Goal: Information Seeking & Learning: Check status

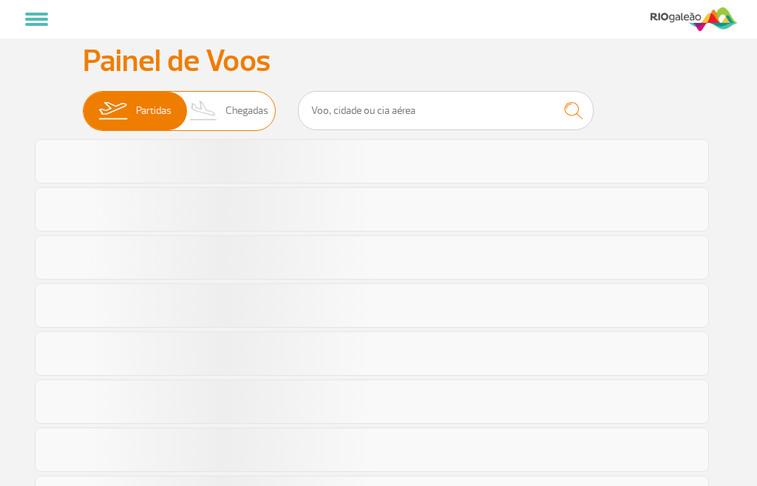
click at [229, 107] on span "Chegadas" at bounding box center [247, 111] width 43 height 38
click at [83, 104] on input "Partidas Chegadas" at bounding box center [83, 104] width 0 height 0
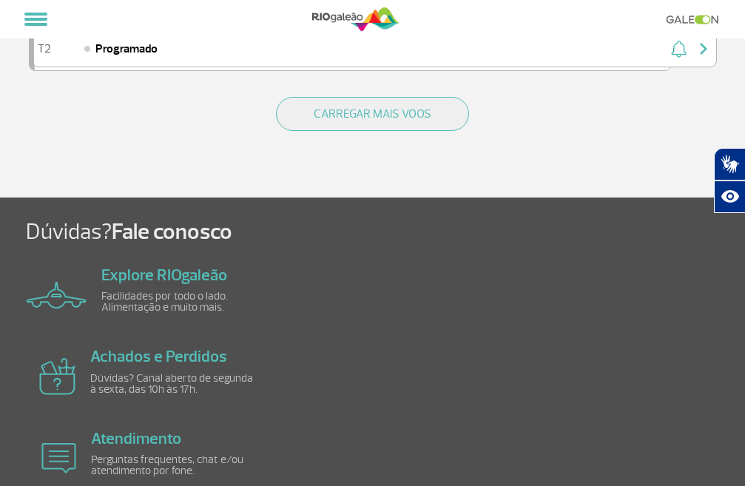
scroll to position [2219, 0]
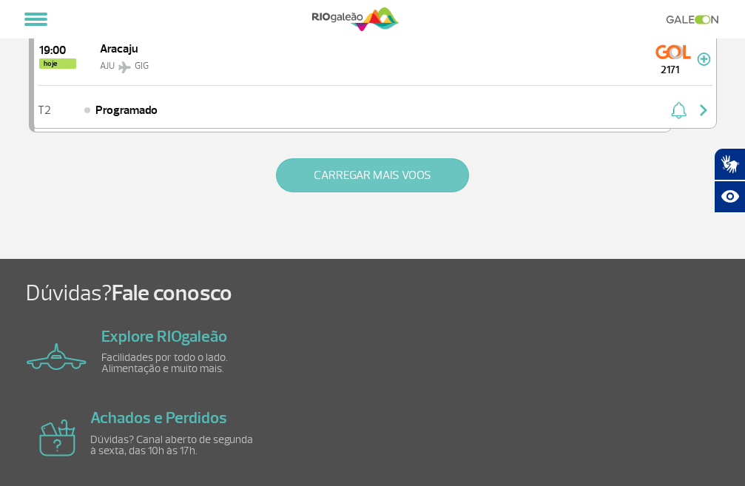
click at [350, 192] on button "CARREGAR MAIS VOOS" at bounding box center [372, 175] width 193 height 34
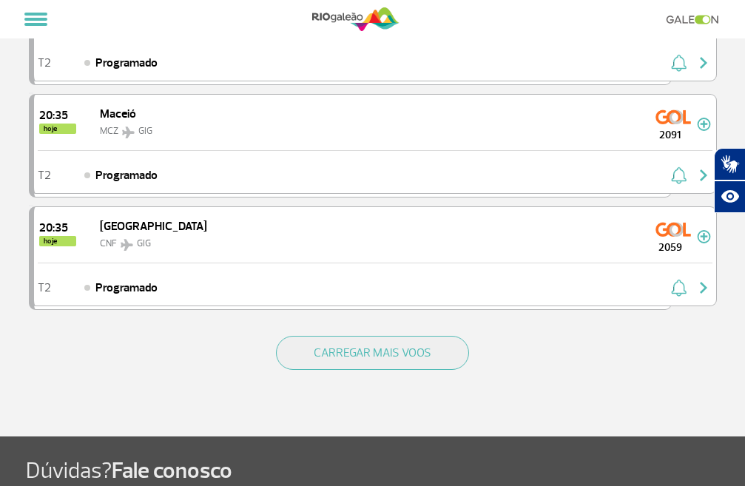
scroll to position [4511, 0]
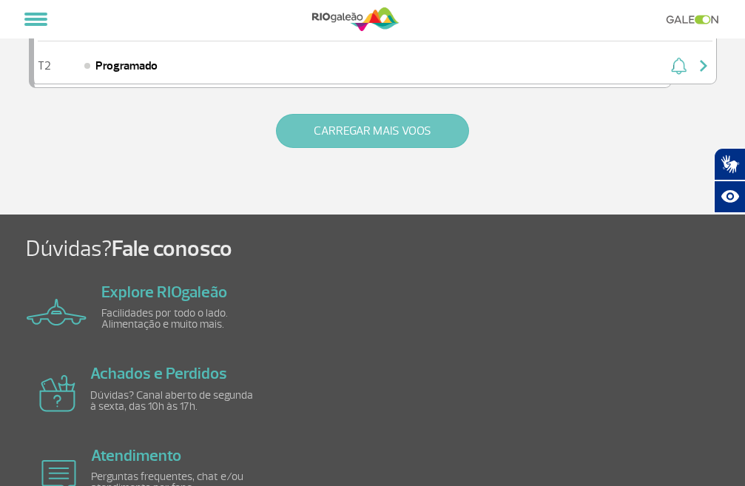
click at [361, 146] on button "CARREGAR MAIS VOOS" at bounding box center [372, 131] width 193 height 34
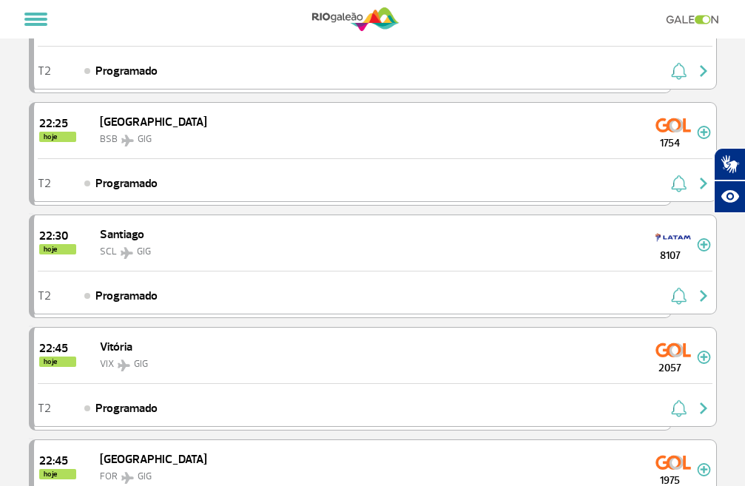
scroll to position [6286, 0]
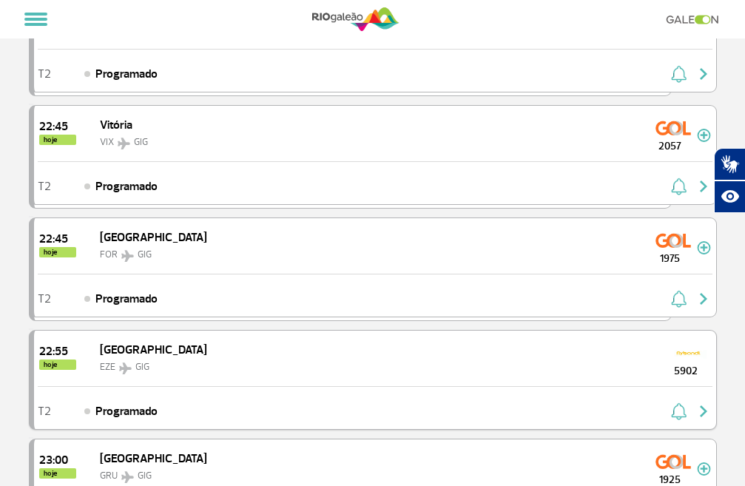
click at [315, 362] on div "22:55 hoje [GEOGRAPHIC_DATA] EZE GIG 5902" at bounding box center [375, 358] width 682 height 55
click at [507, 385] on div "22:55 hoje [GEOGRAPHIC_DATA] EZE GIG 5902" at bounding box center [375, 358] width 682 height 55
click at [632, 379] on div "22:55 hoje [GEOGRAPHIC_DATA] EZE GIG 5902" at bounding box center [375, 358] width 682 height 55
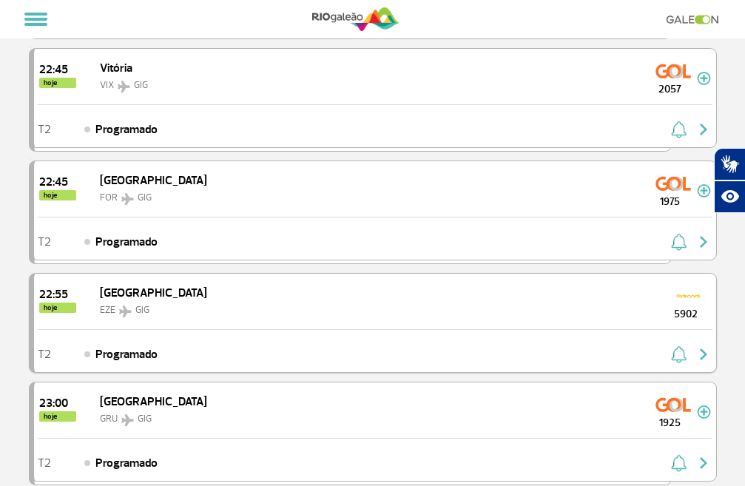
scroll to position [6360, 0]
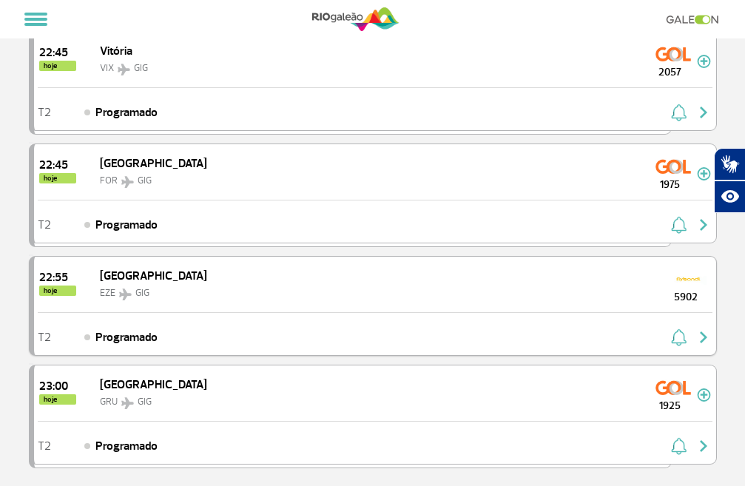
click at [167, 309] on div "22:55 hoje [GEOGRAPHIC_DATA] EZE GIG 5902" at bounding box center [375, 284] width 682 height 55
click at [681, 291] on img at bounding box center [688, 279] width 35 height 24
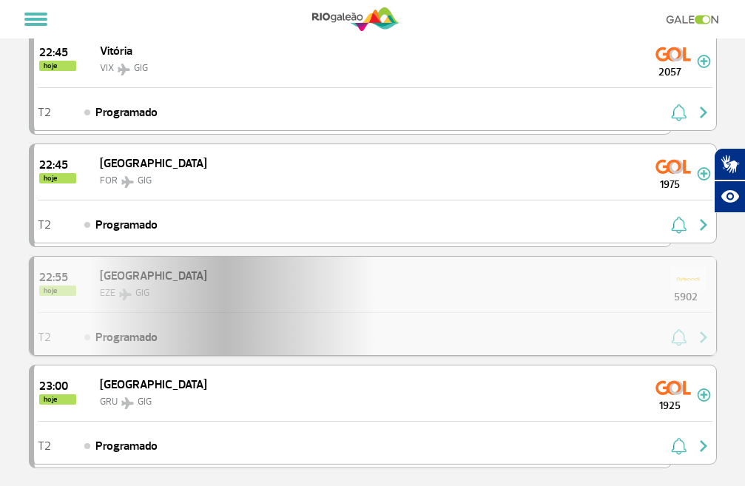
click at [681, 300] on div "22:55 hoje [GEOGRAPHIC_DATA] EZE GIG 5902 T2 Programado" at bounding box center [373, 306] width 688 height 100
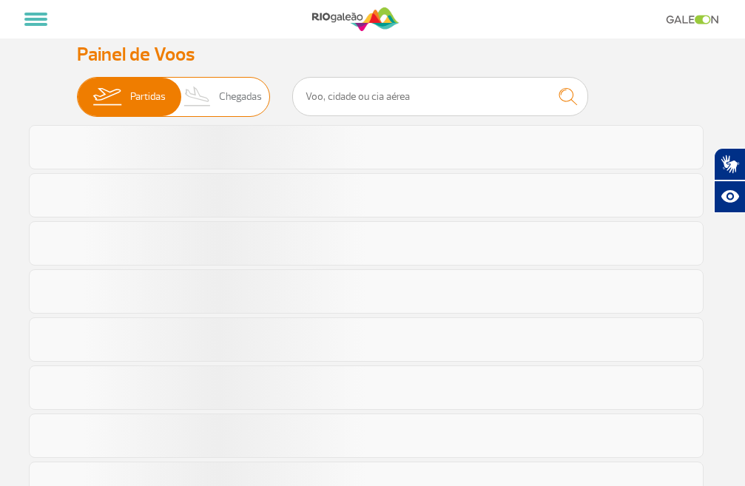
click at [208, 110] on span "Partidas Chegadas" at bounding box center [173, 97] width 193 height 40
click at [77, 89] on input "Partidas Chegadas" at bounding box center [77, 89] width 0 height 0
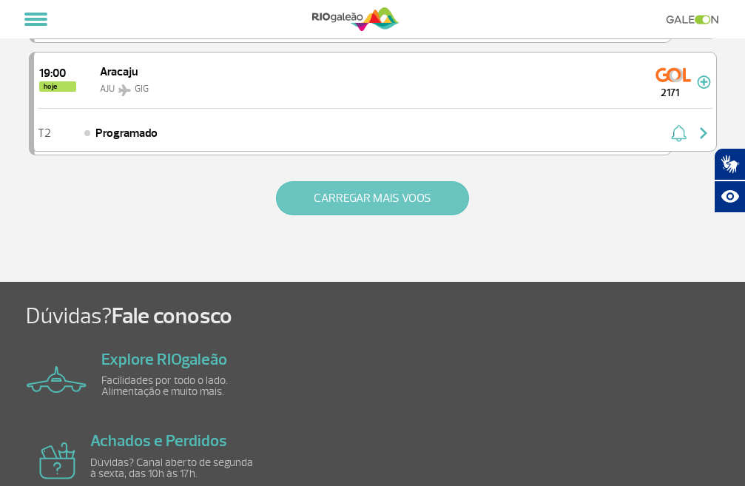
scroll to position [2216, 0]
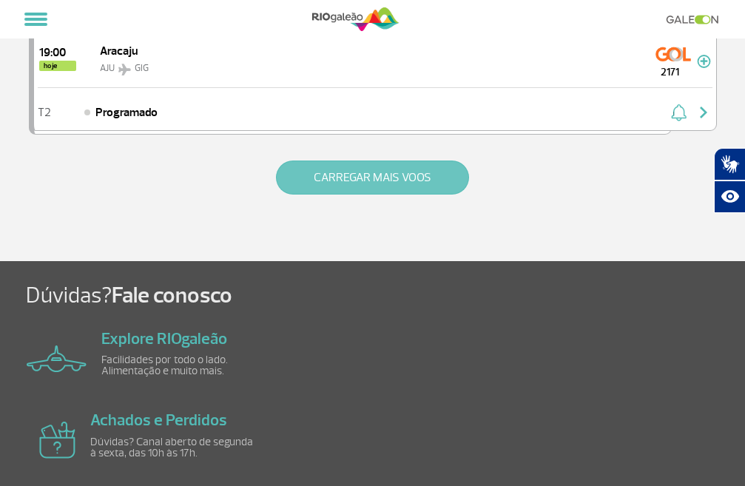
click at [365, 194] on button "CARREGAR MAIS VOOS" at bounding box center [372, 177] width 193 height 34
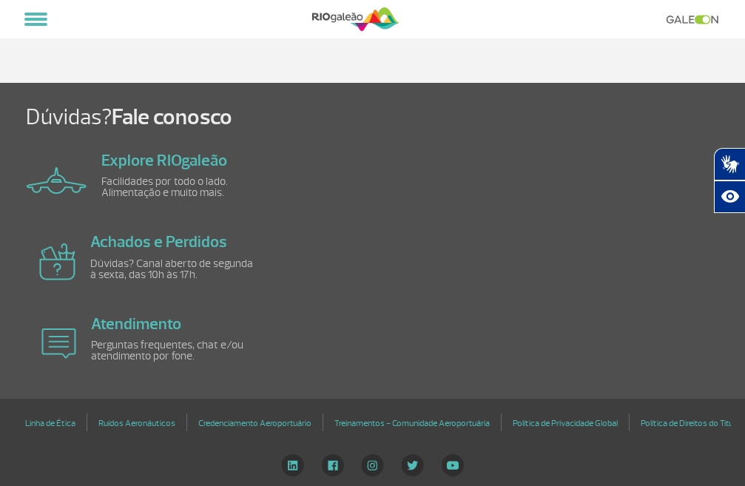
scroll to position [4361, 0]
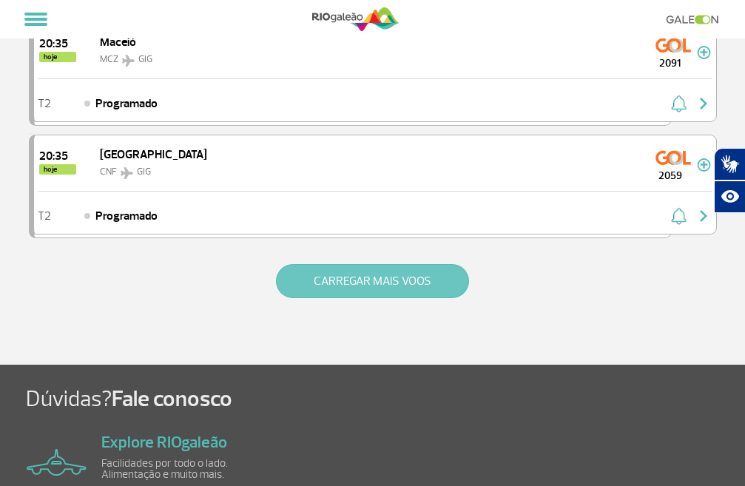
click at [391, 298] on button "CARREGAR MAIS VOOS" at bounding box center [372, 281] width 193 height 34
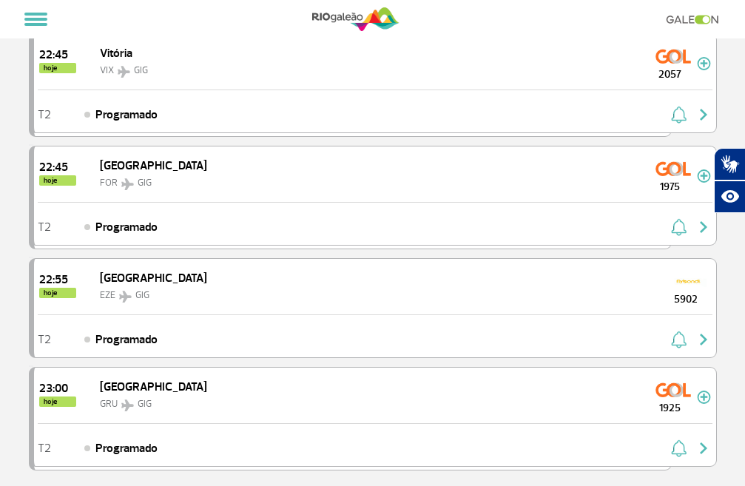
scroll to position [6506, 0]
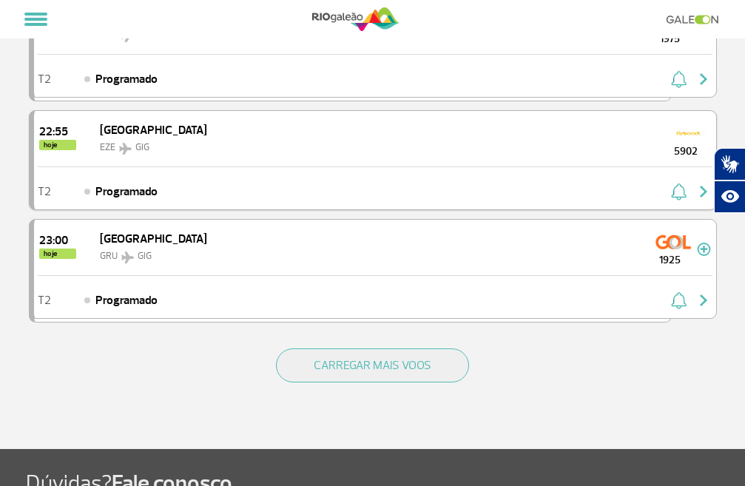
click at [684, 200] on img "button" at bounding box center [679, 192] width 16 height 18
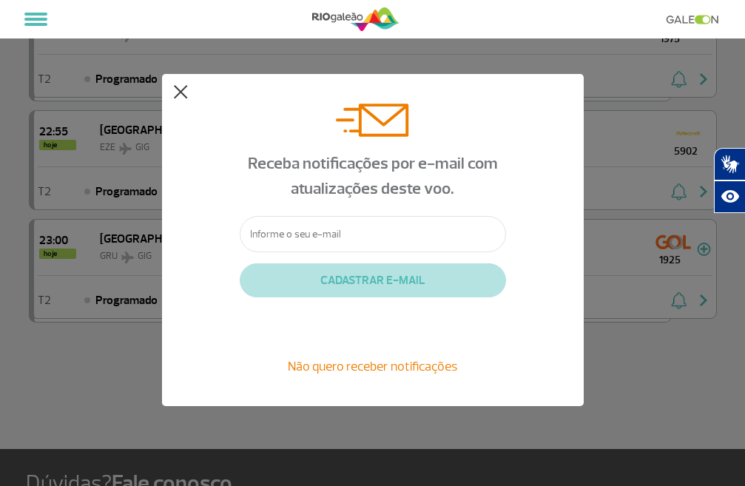
click at [182, 88] on button at bounding box center [180, 92] width 15 height 15
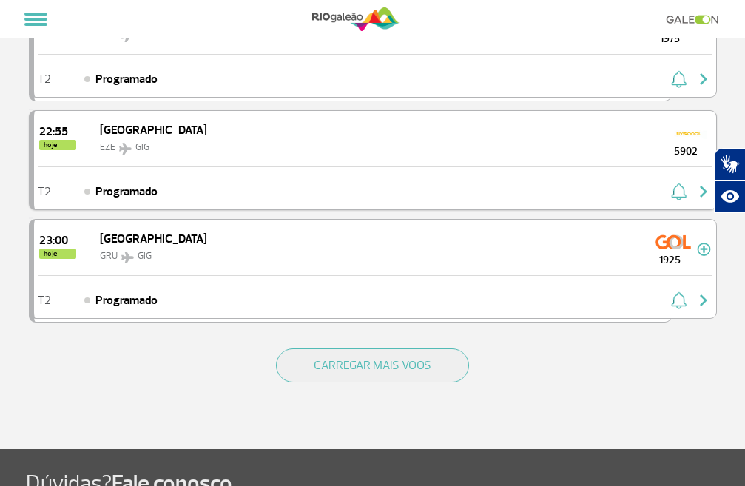
click at [393, 148] on div "22:55 hoje [GEOGRAPHIC_DATA] EZE GIG 5902" at bounding box center [375, 138] width 682 height 55
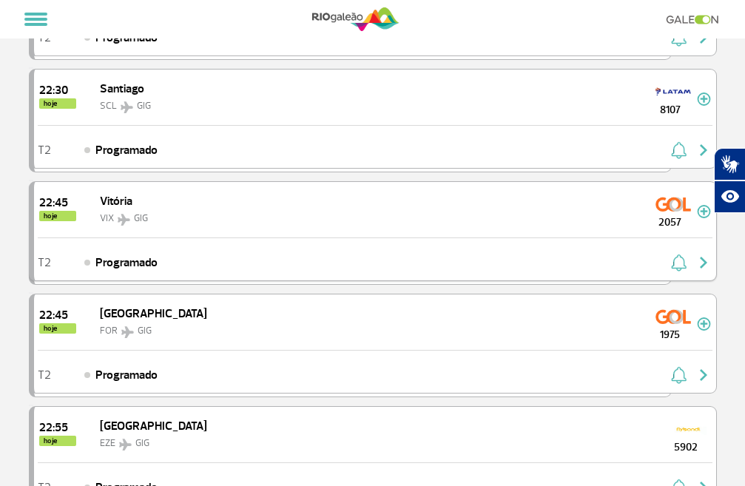
scroll to position [6358, 0]
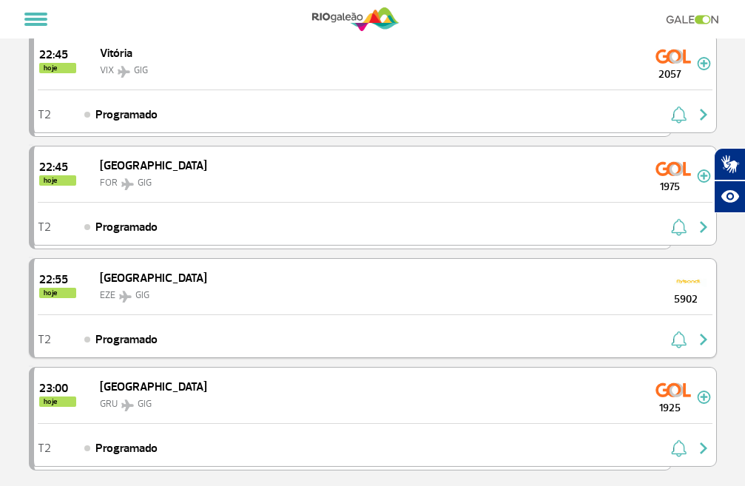
click at [537, 285] on div "22:55 hoje [GEOGRAPHIC_DATA] EZE GIG 5902" at bounding box center [375, 286] width 682 height 55
